Goal: Communication & Community: Answer question/provide support

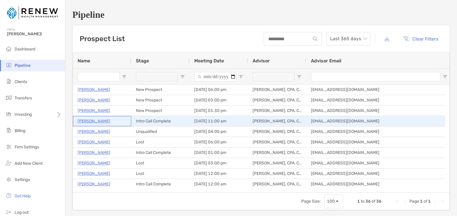
click at [100, 122] on p "[PERSON_NAME]" at bounding box center [94, 121] width 33 height 7
click at [102, 120] on p "[PERSON_NAME]" at bounding box center [94, 121] width 33 height 7
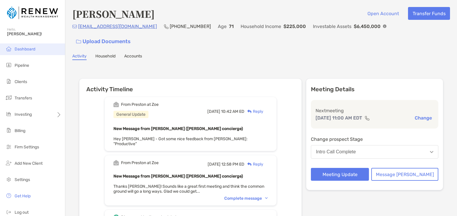
click at [34, 49] on span "Dashboard" at bounding box center [25, 49] width 21 height 5
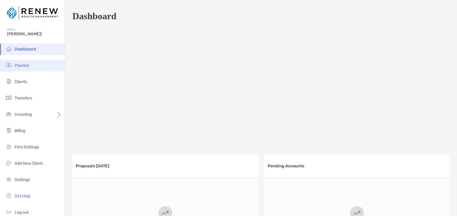
click at [31, 69] on li "Pipeline" at bounding box center [32, 66] width 65 height 12
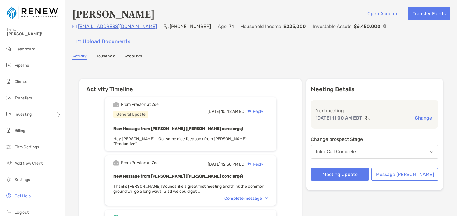
click at [264, 109] on div "Reply" at bounding box center [254, 112] width 19 height 6
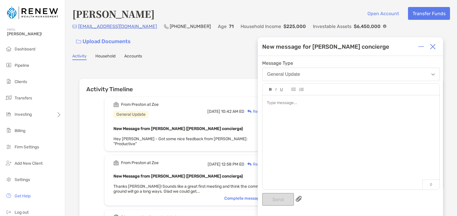
click at [304, 103] on div at bounding box center [351, 103] width 168 height 6
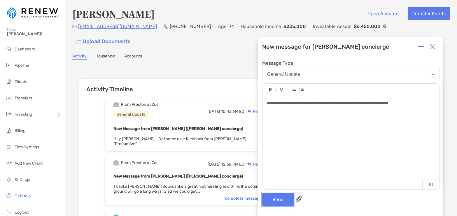
click at [285, 196] on button "Send" at bounding box center [278, 199] width 32 height 13
